Goal: Navigation & Orientation: Find specific page/section

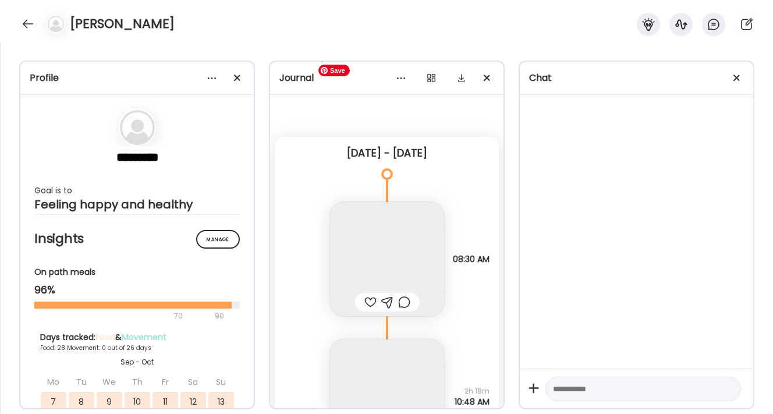
scroll to position [32256, 0]
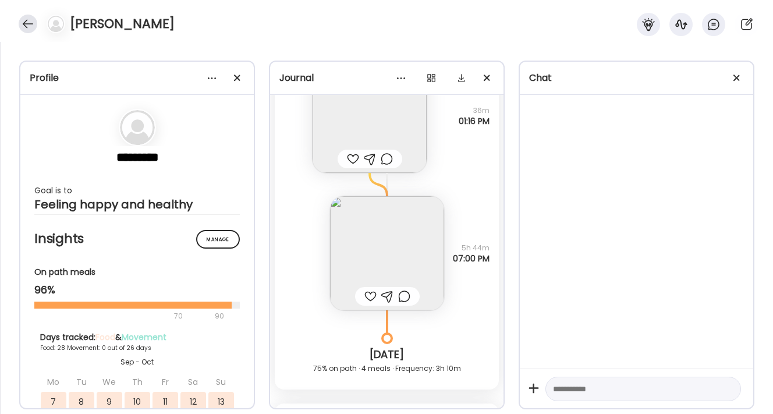
click at [27, 22] on div at bounding box center [28, 24] width 19 height 19
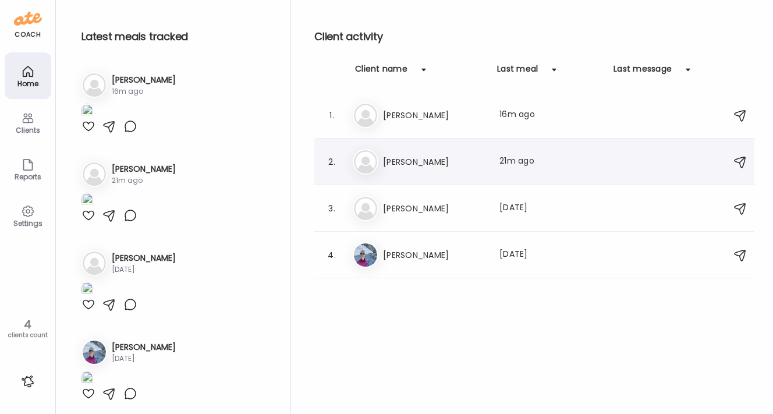
click at [423, 163] on h3 "[PERSON_NAME]" at bounding box center [434, 162] width 102 height 14
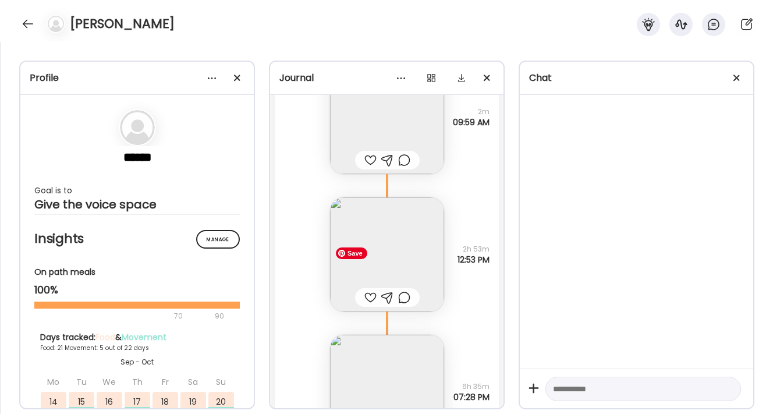
scroll to position [33822, 0]
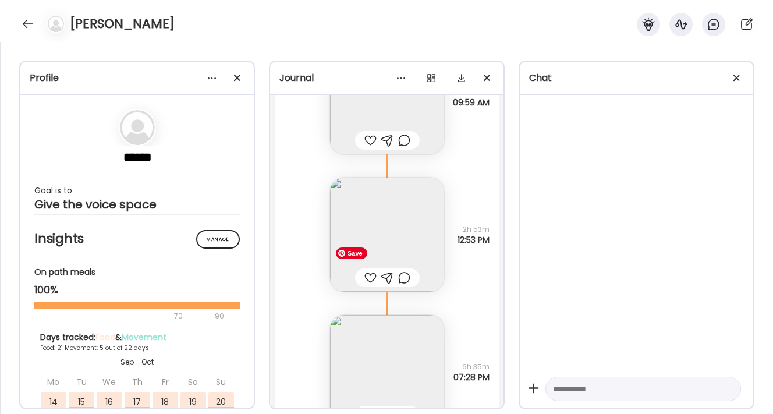
click at [411, 244] on img at bounding box center [387, 234] width 114 height 114
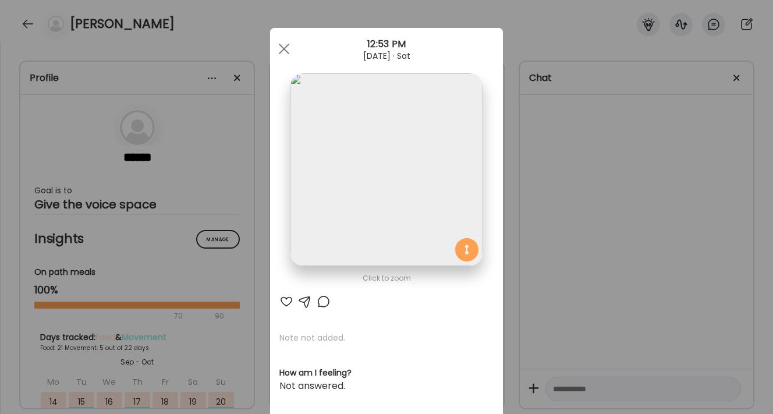
click at [417, 191] on img at bounding box center [386, 169] width 193 height 193
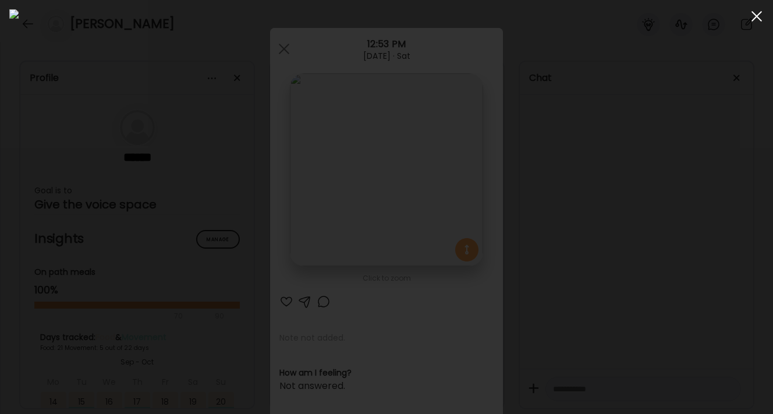
click at [753, 16] on div at bounding box center [756, 16] width 23 height 23
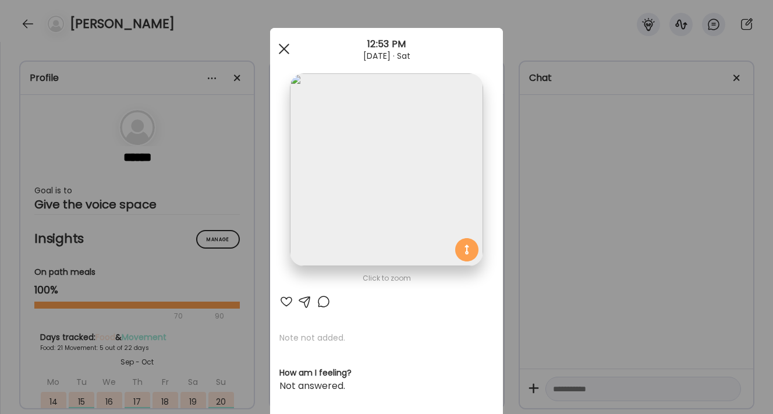
click at [282, 47] on span at bounding box center [284, 49] width 10 height 10
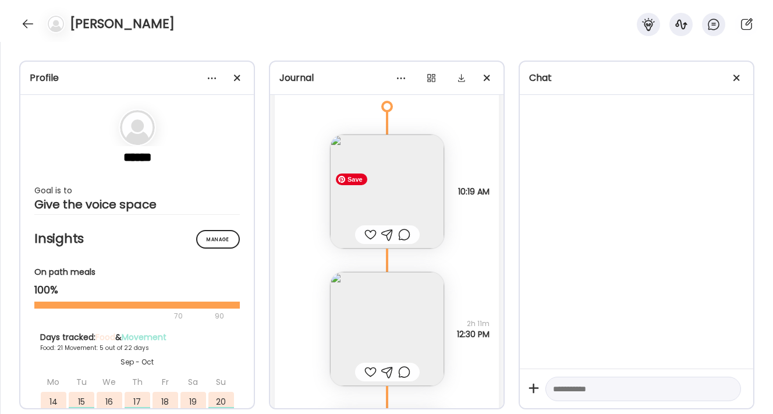
scroll to position [34241, 0]
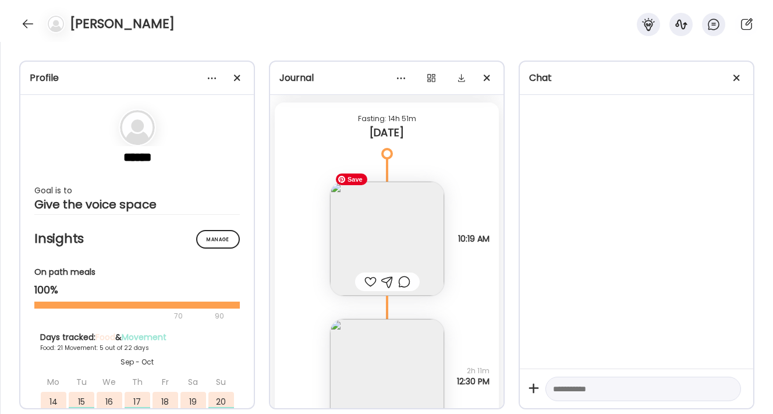
click at [399, 222] on img at bounding box center [387, 239] width 114 height 114
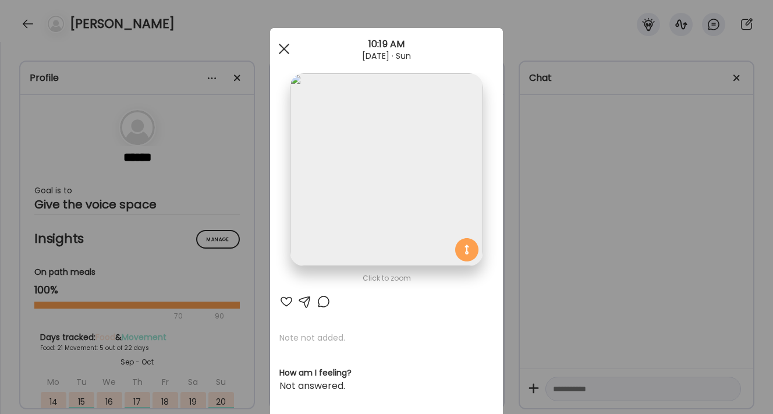
click at [280, 49] on div at bounding box center [283, 48] width 23 height 23
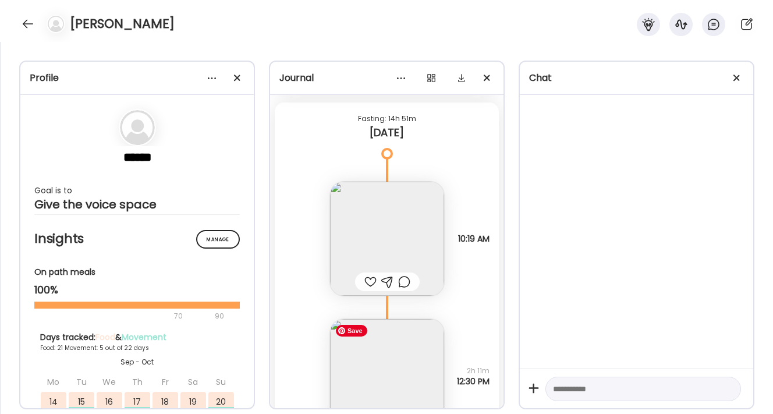
click at [380, 371] on img at bounding box center [387, 376] width 114 height 114
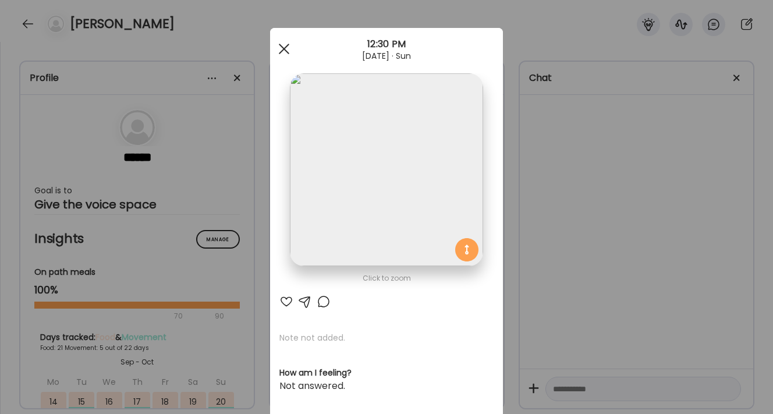
click at [289, 51] on div at bounding box center [283, 48] width 23 height 23
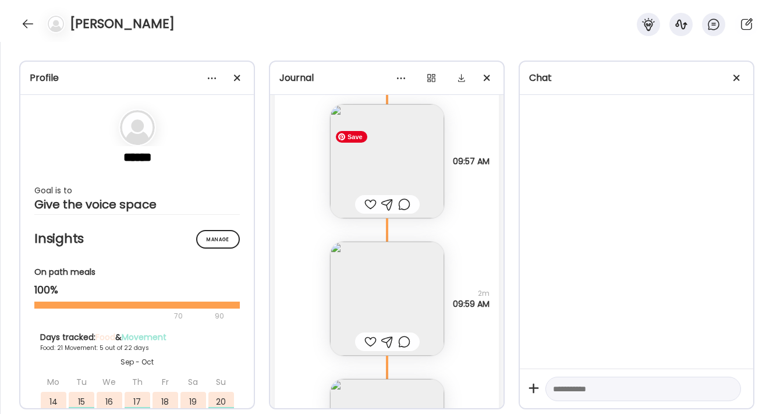
scroll to position [33638, 0]
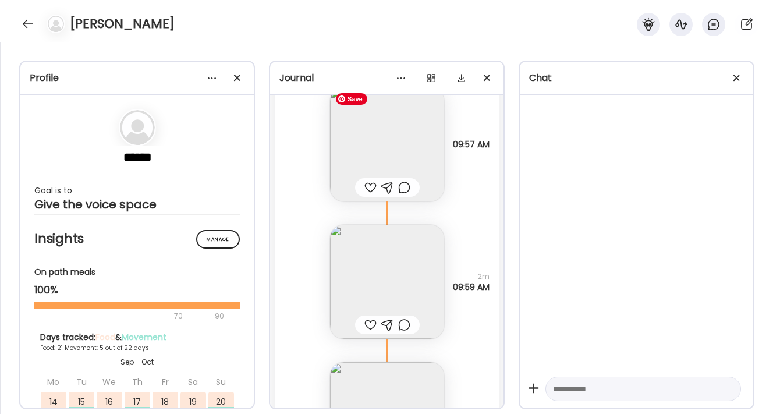
click at [412, 154] on img at bounding box center [387, 144] width 114 height 114
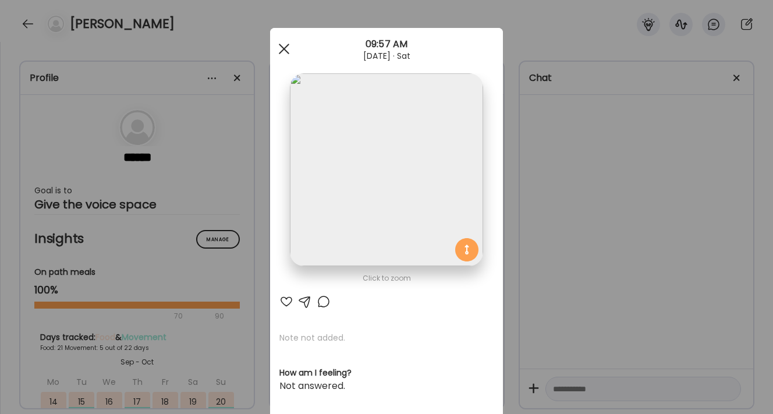
click at [282, 52] on div at bounding box center [283, 48] width 23 height 23
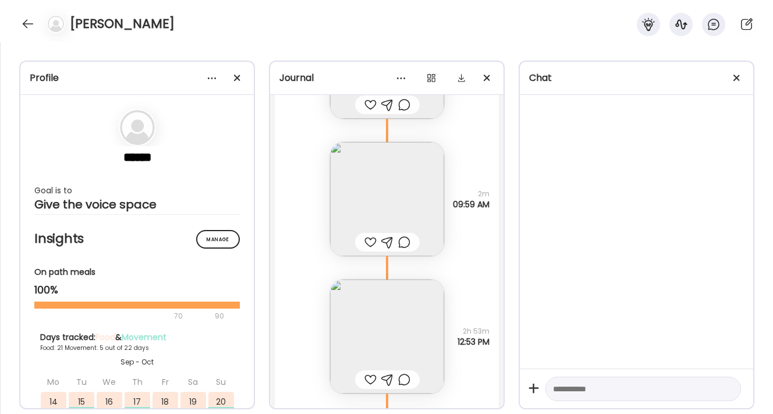
scroll to position [33730, 0]
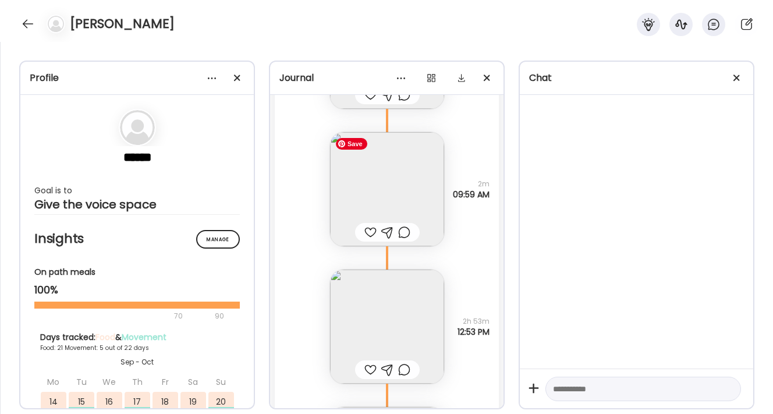
click at [419, 200] on img at bounding box center [387, 189] width 114 height 114
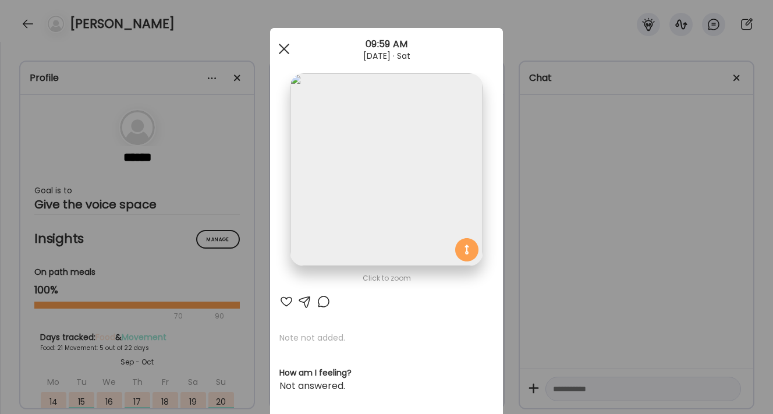
click at [283, 52] on div at bounding box center [283, 48] width 23 height 23
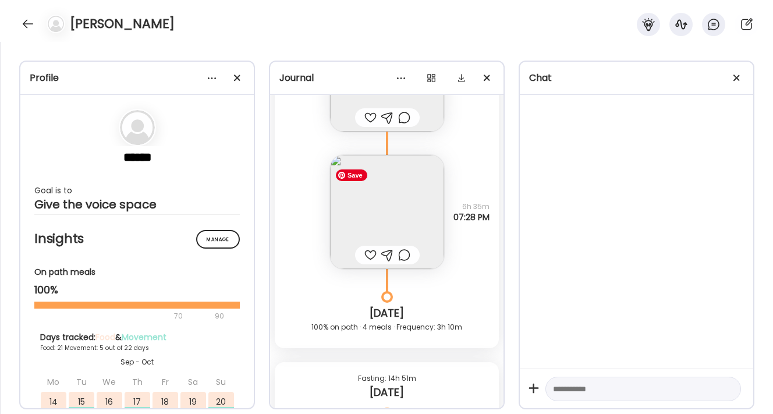
scroll to position [33984, 0]
click at [412, 216] on img at bounding box center [387, 210] width 114 height 114
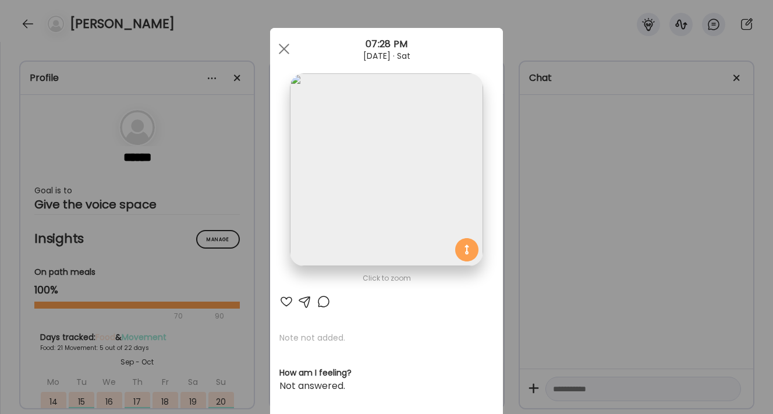
click at [399, 188] on img at bounding box center [386, 169] width 193 height 193
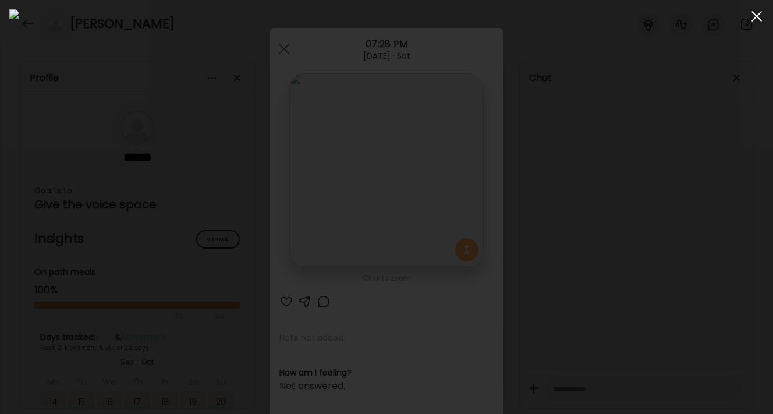
click at [759, 17] on div at bounding box center [756, 16] width 23 height 23
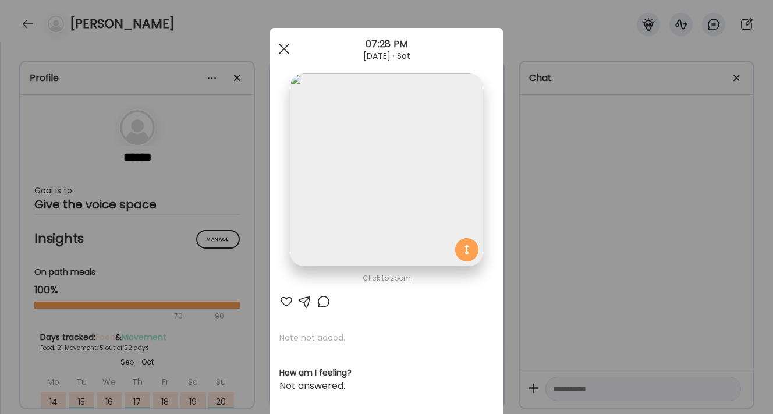
click at [281, 52] on span at bounding box center [284, 49] width 10 height 10
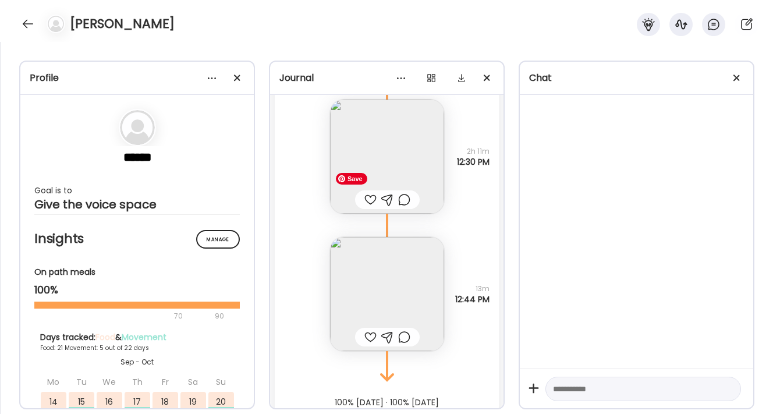
scroll to position [34465, 0]
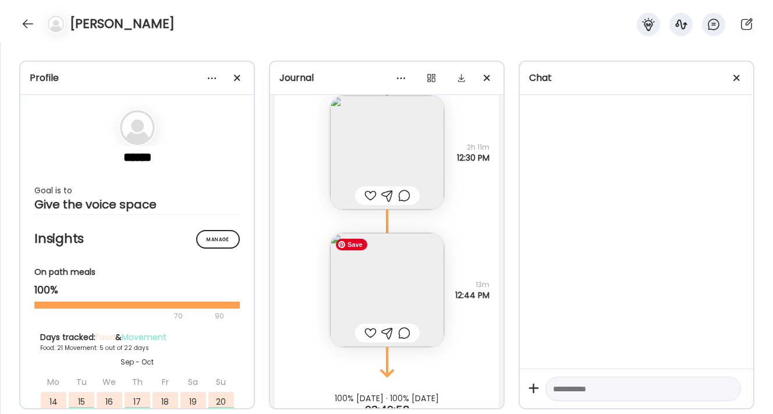
click at [411, 241] on img at bounding box center [387, 290] width 114 height 114
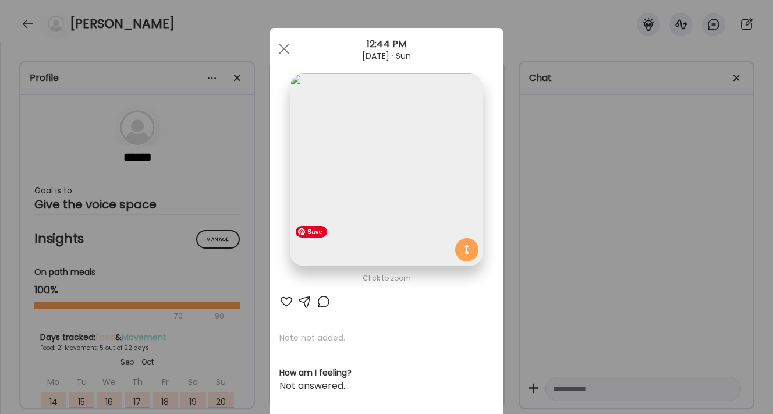
click at [424, 220] on img at bounding box center [386, 169] width 193 height 193
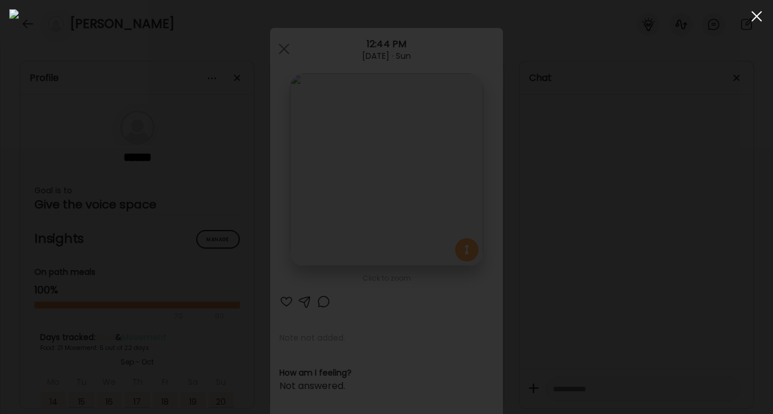
click at [764, 13] on div at bounding box center [756, 16] width 23 height 23
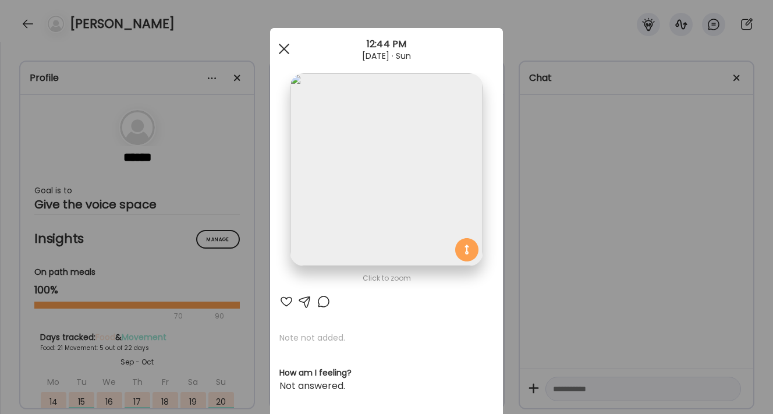
click at [283, 52] on div at bounding box center [283, 48] width 23 height 23
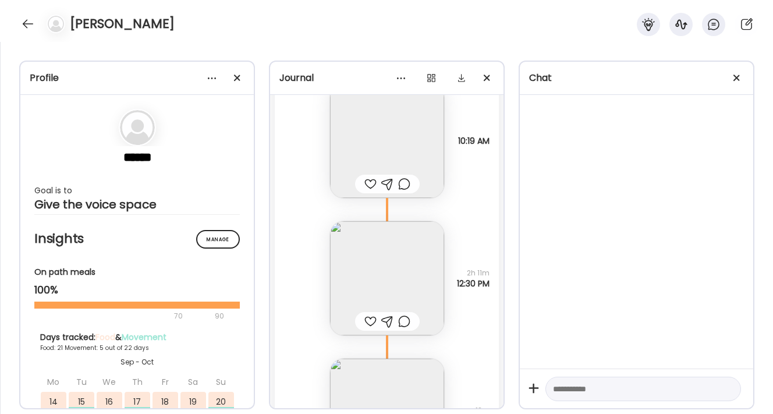
scroll to position [34293, 0]
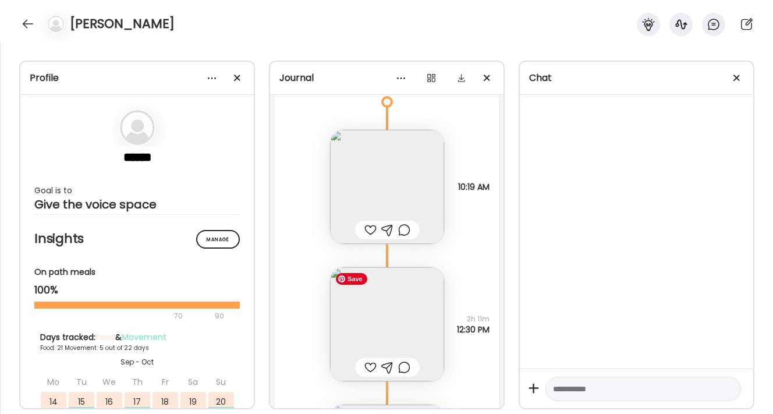
click at [385, 305] on img at bounding box center [387, 324] width 114 height 114
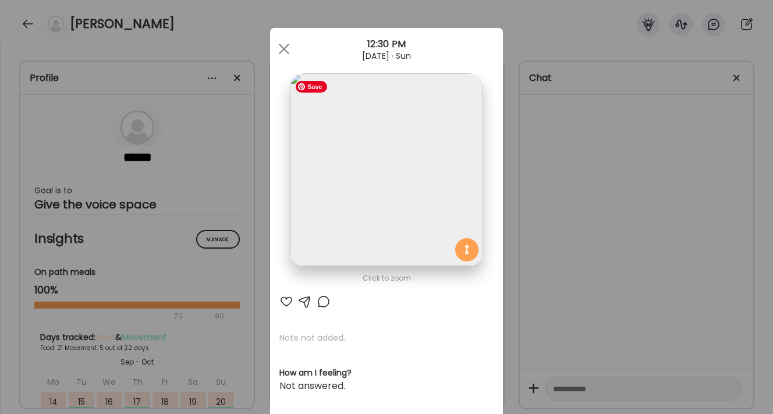
click at [397, 191] on img at bounding box center [386, 169] width 193 height 193
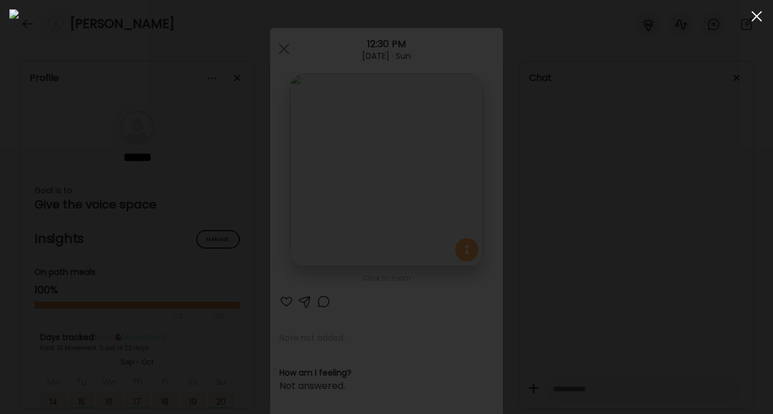
click at [755, 17] on span at bounding box center [756, 16] width 10 height 10
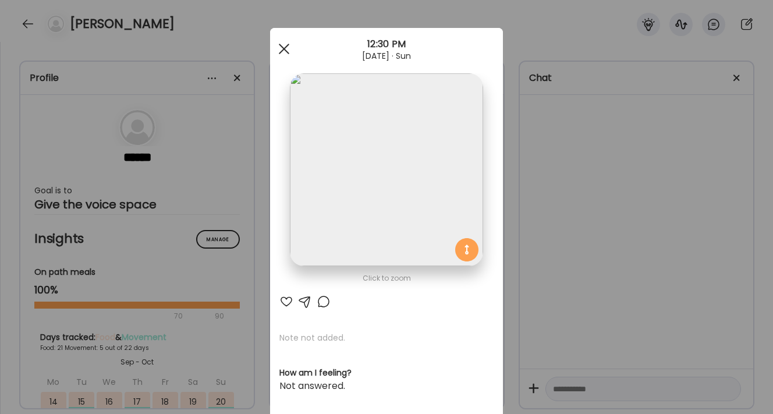
click at [286, 48] on div at bounding box center [283, 48] width 23 height 23
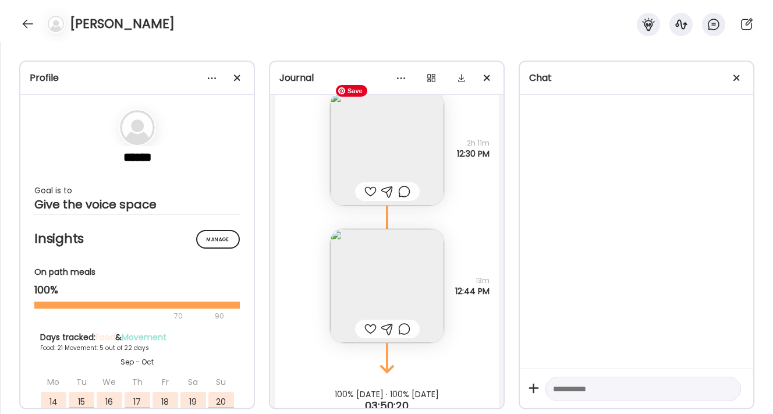
scroll to position [34502, 0]
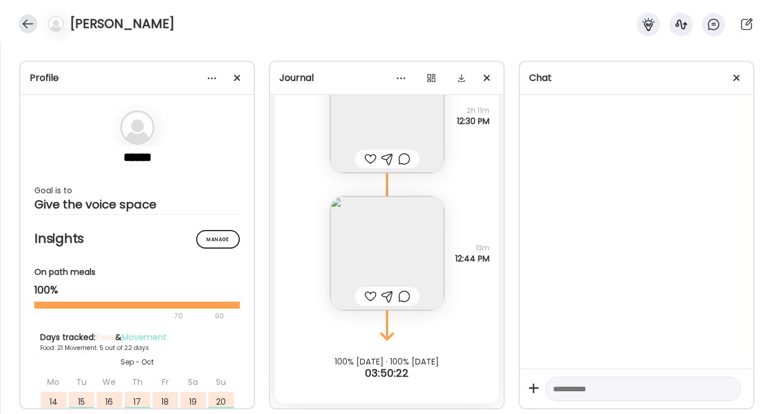
click at [26, 26] on div at bounding box center [28, 24] width 19 height 19
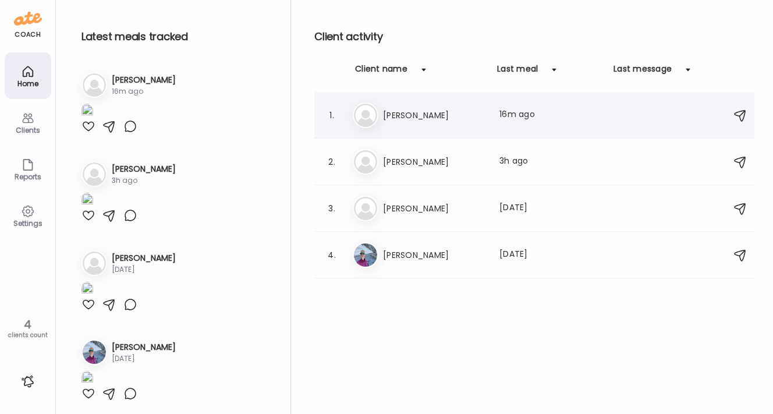
click at [412, 109] on h3 "[PERSON_NAME]" at bounding box center [434, 115] width 102 height 14
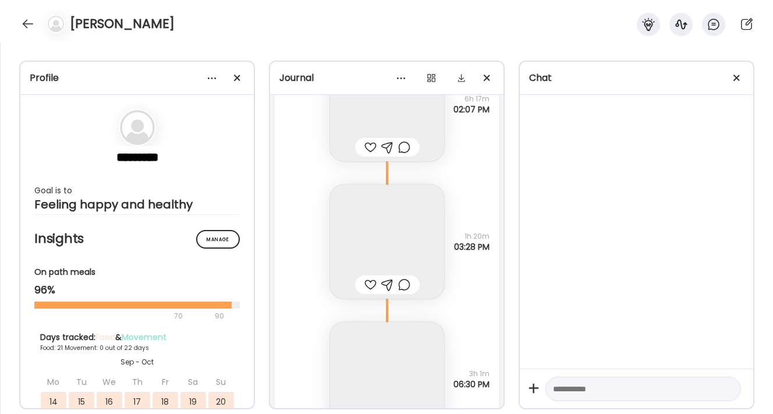
scroll to position [32542, 0]
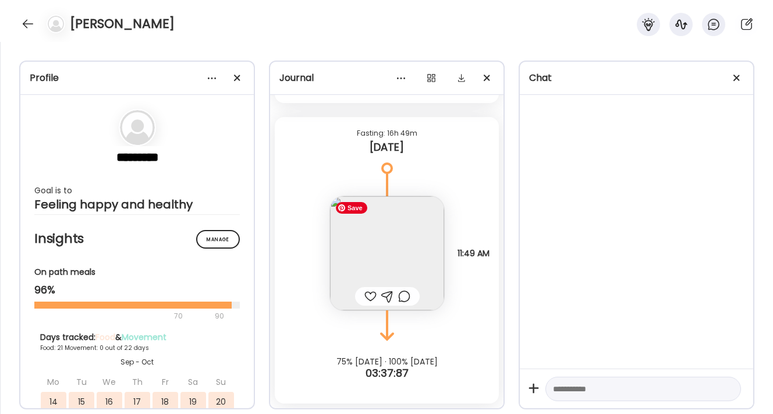
click at [391, 247] on img at bounding box center [387, 253] width 114 height 114
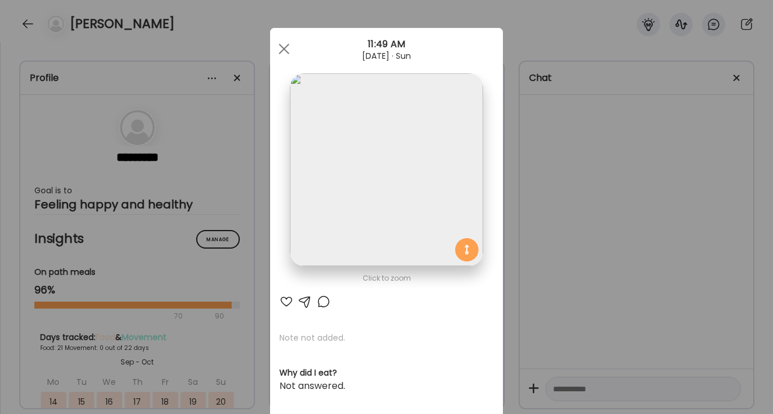
click at [393, 187] on img at bounding box center [386, 169] width 193 height 193
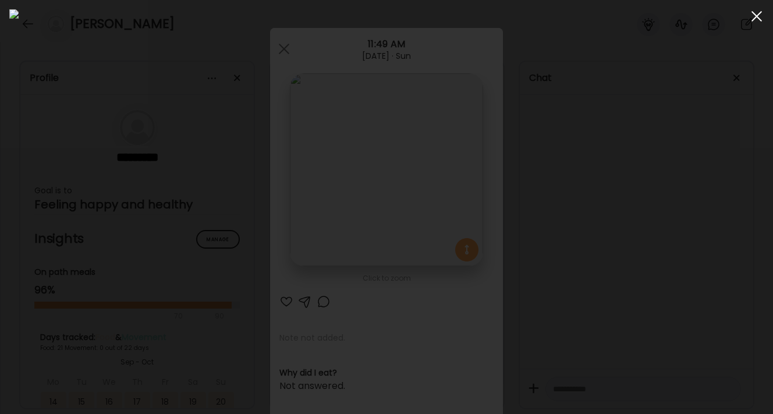
click at [755, 18] on div at bounding box center [756, 16] width 23 height 23
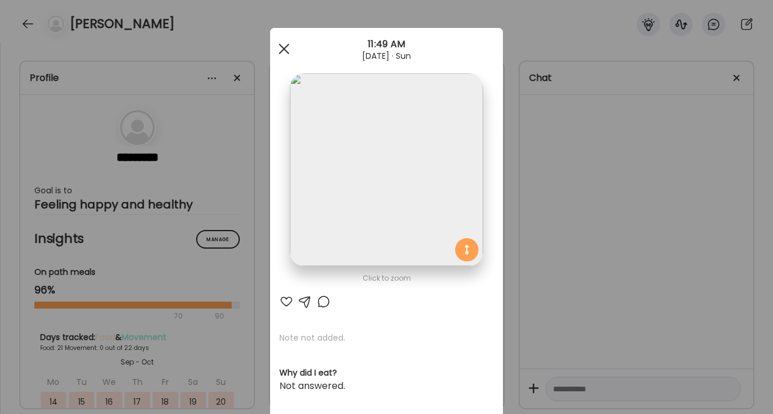
click at [280, 48] on div at bounding box center [283, 48] width 23 height 23
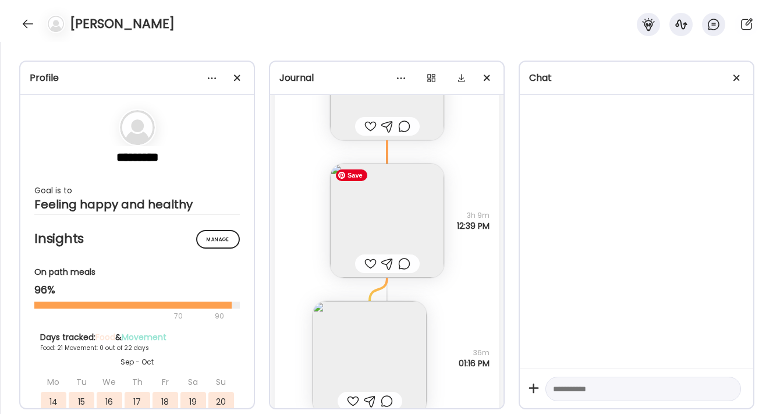
scroll to position [32127, 0]
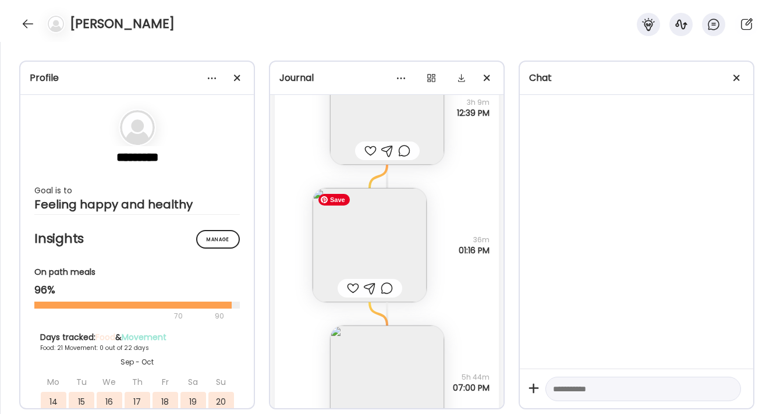
click at [380, 256] on img at bounding box center [369, 245] width 114 height 114
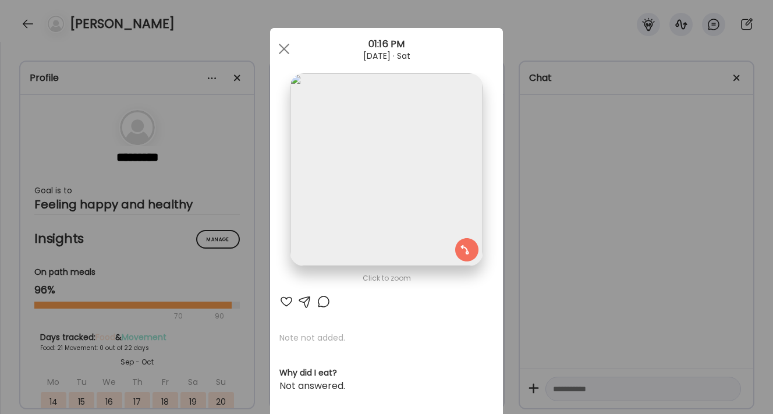
click at [389, 195] on img at bounding box center [386, 169] width 193 height 193
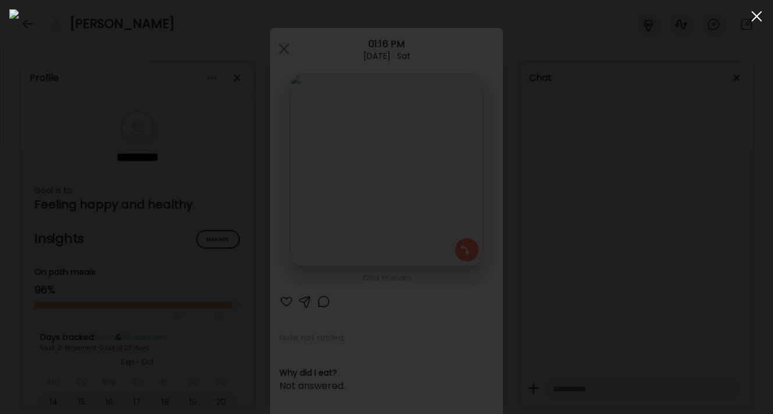
click at [756, 17] on div at bounding box center [756, 16] width 23 height 23
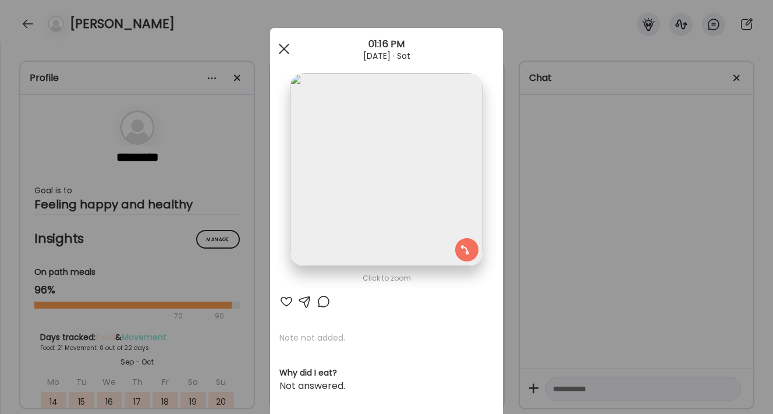
click at [291, 49] on div at bounding box center [283, 48] width 23 height 23
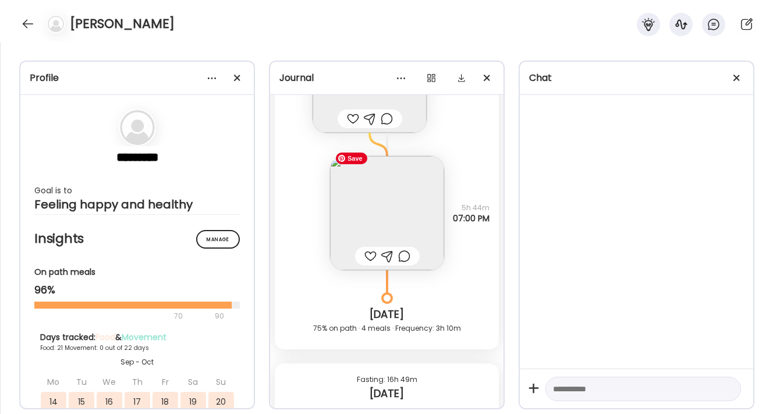
scroll to position [32305, 0]
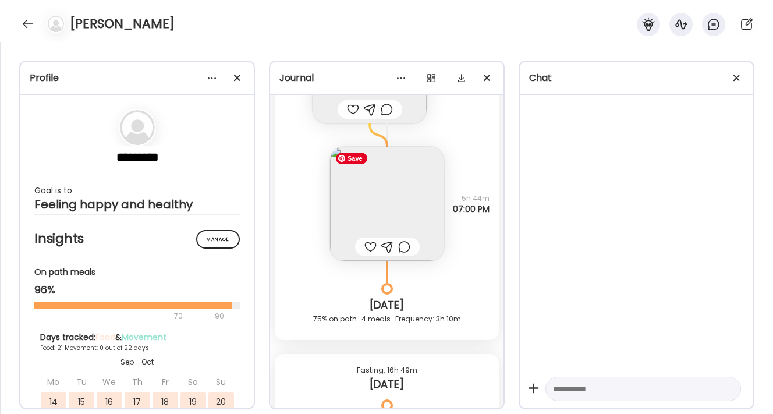
click at [386, 212] on img at bounding box center [387, 204] width 114 height 114
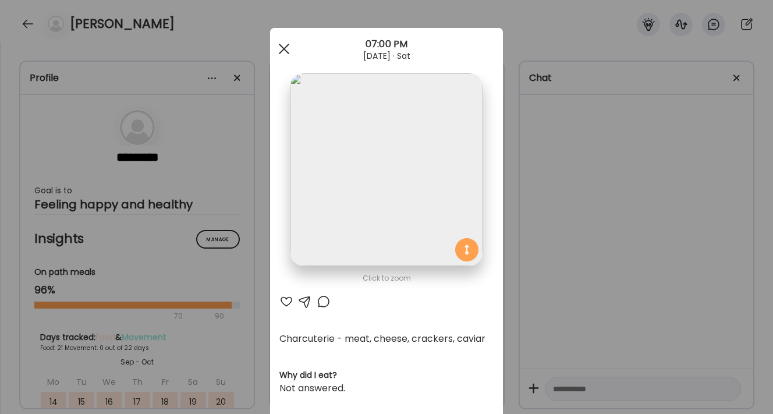
click at [282, 53] on div at bounding box center [283, 48] width 23 height 23
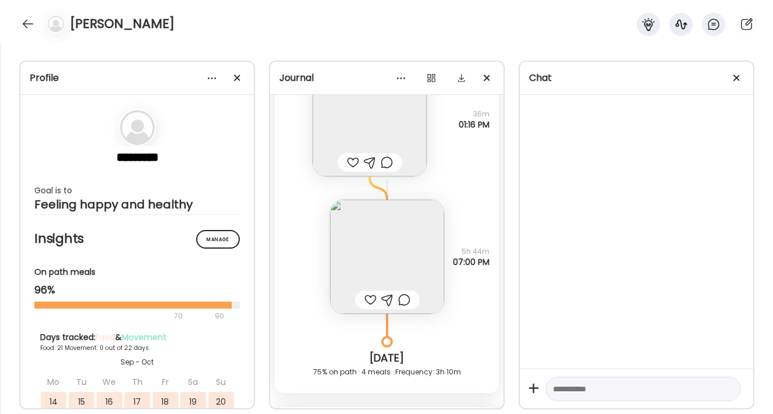
scroll to position [32256, 0]
